Goal: Navigation & Orientation: Find specific page/section

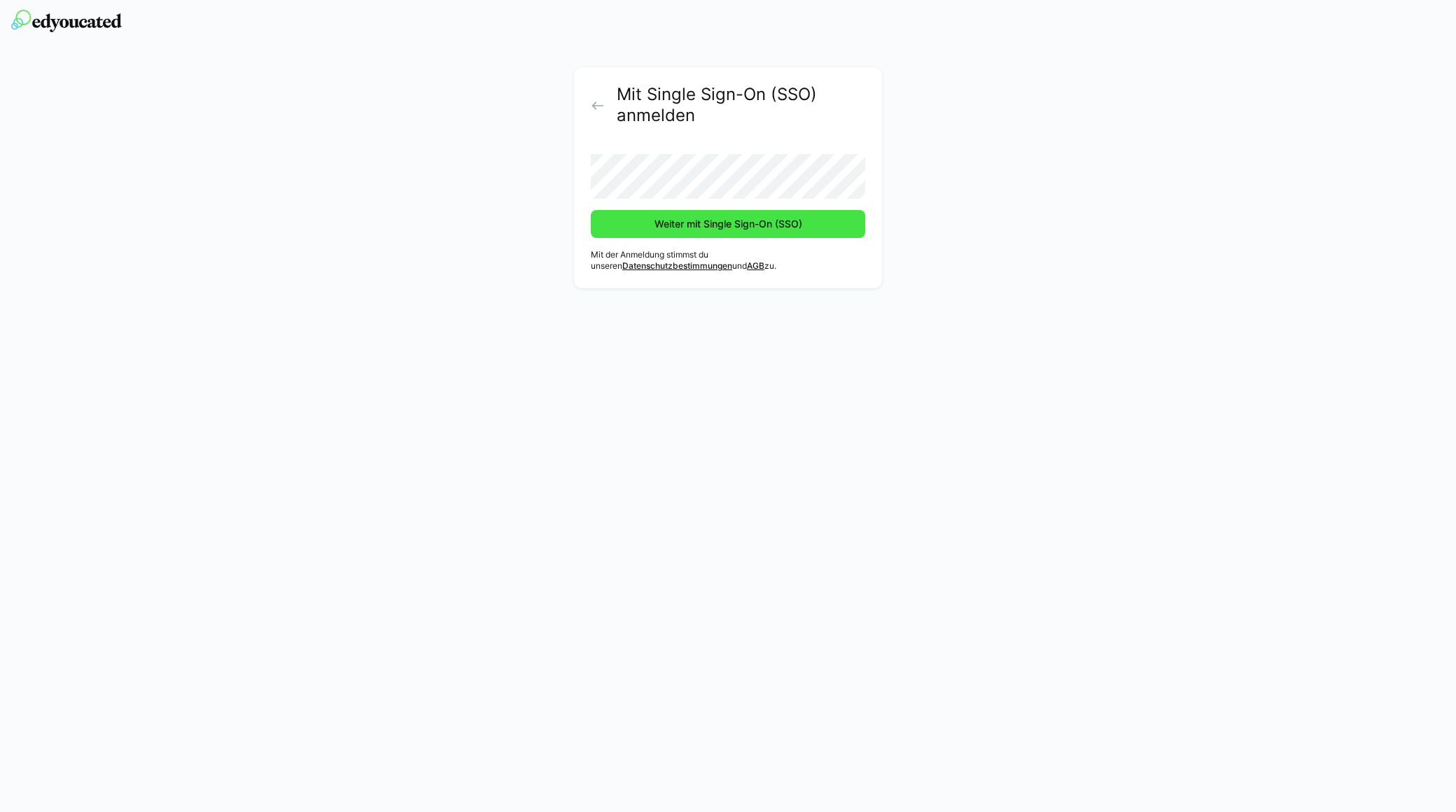
click at [716, 231] on span "Weiter mit Single Sign-On (SSO)" at bounding box center [728, 224] width 274 height 28
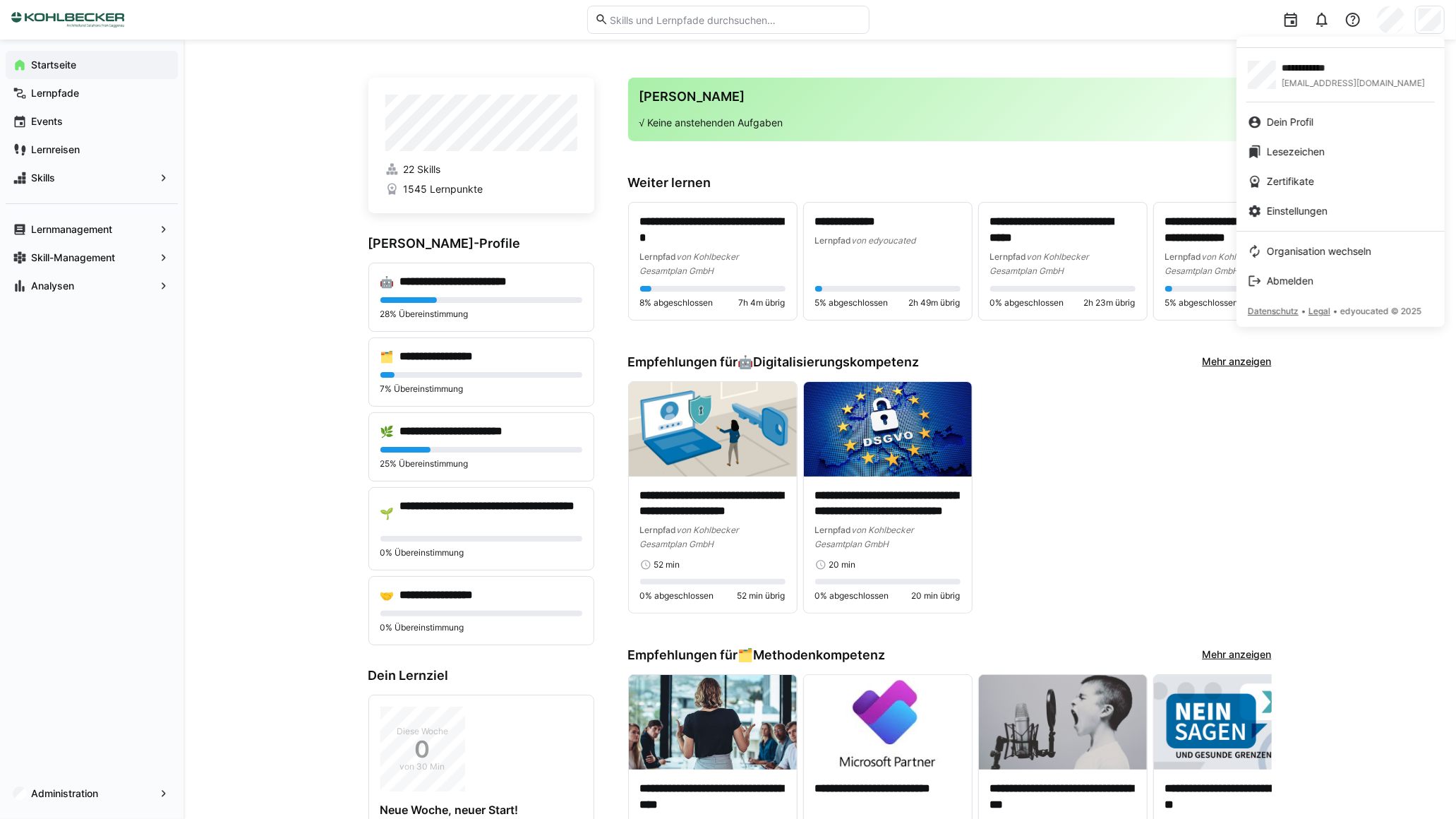
click at [1094, 18] on div at bounding box center [728, 410] width 1456 height 819
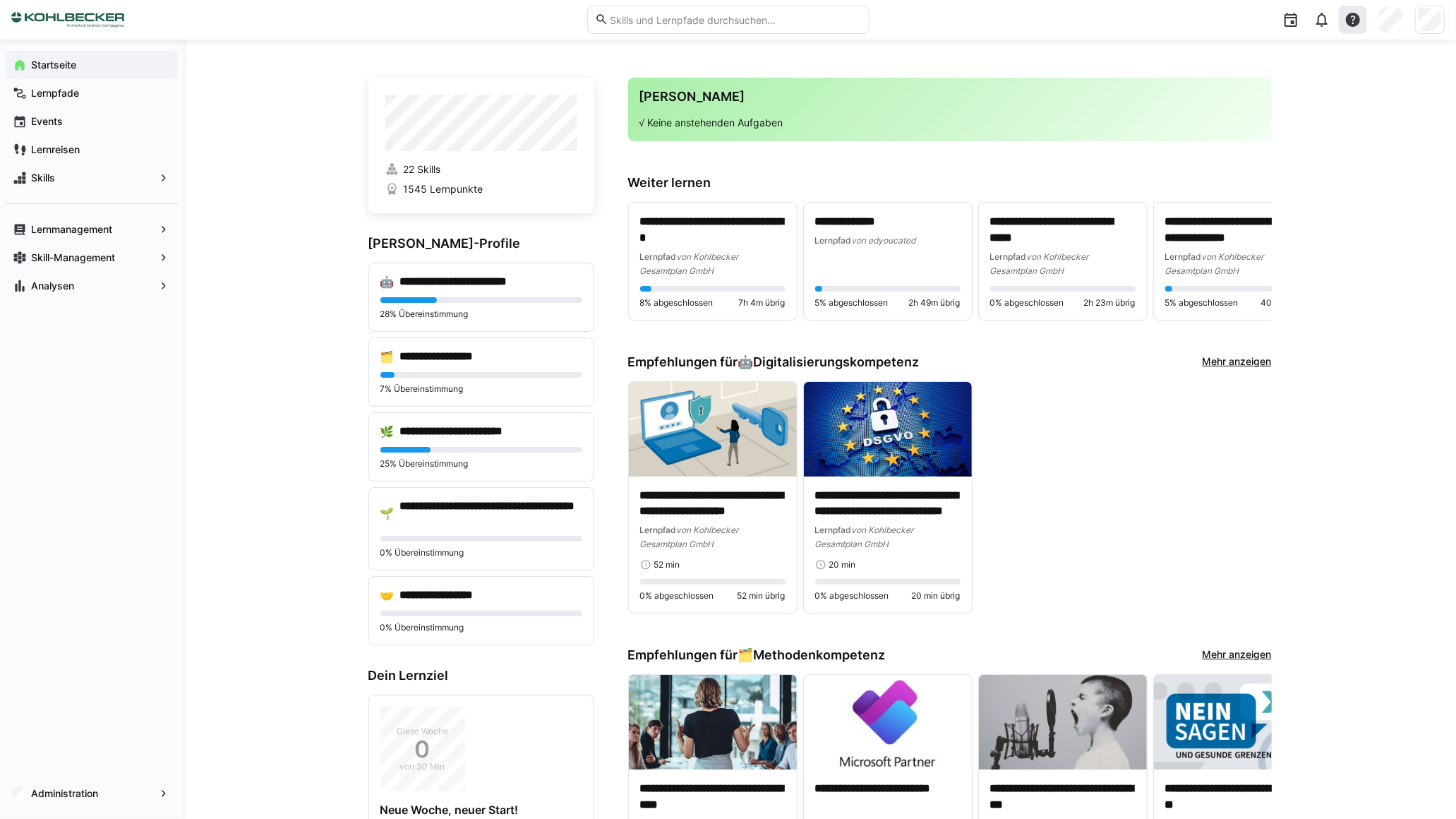
click at [1350, 22] on eds-icon at bounding box center [1353, 20] width 17 height 17
click at [1282, 85] on span "Was gibt's Neues?" at bounding box center [1295, 98] width 141 height 29
